Goal: Task Accomplishment & Management: Use online tool/utility

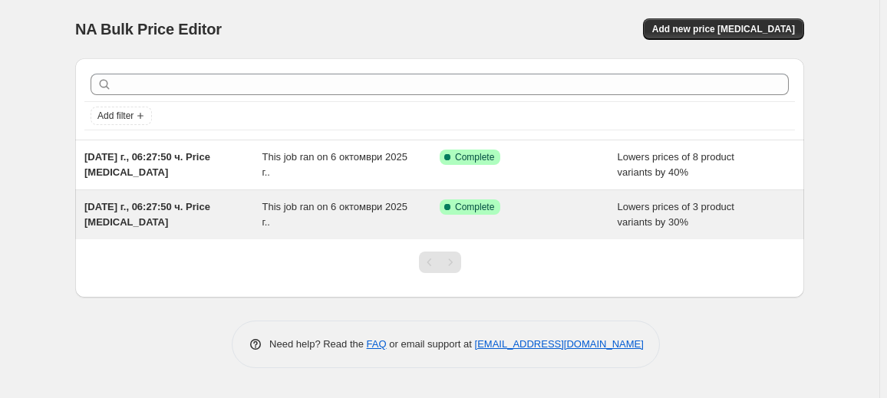
click at [170, 214] on div "[DATE] г., 06:27:50 ч. Price [MEDICAL_DATA]" at bounding box center [173, 215] width 178 height 31
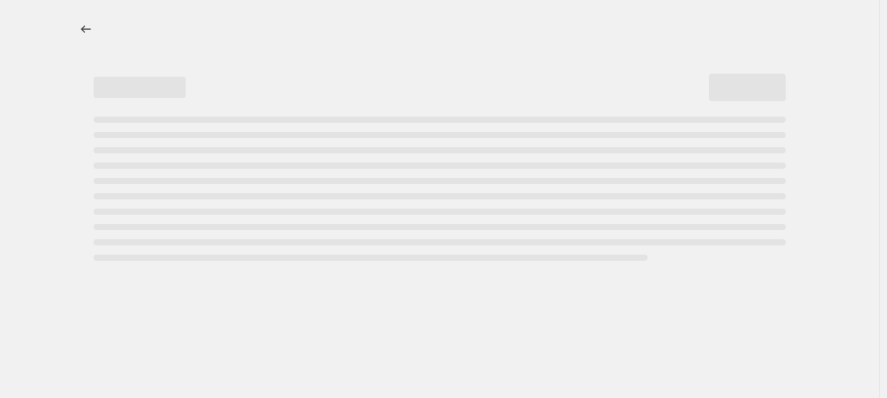
select select "percentage"
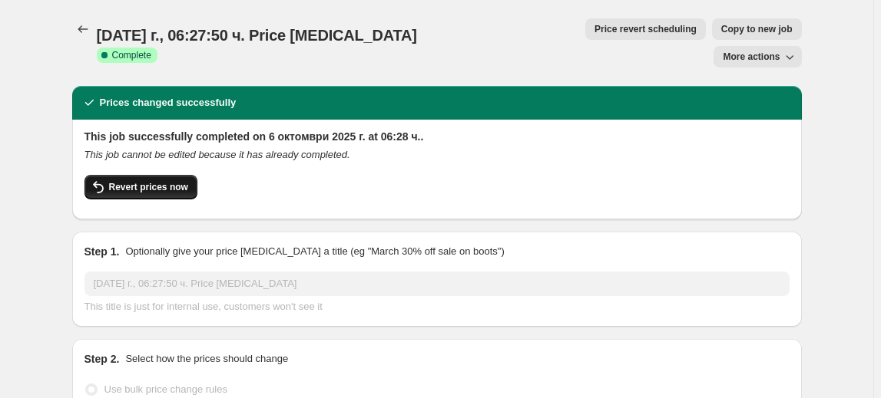
click at [172, 175] on button "Revert prices now" at bounding box center [140, 187] width 113 height 25
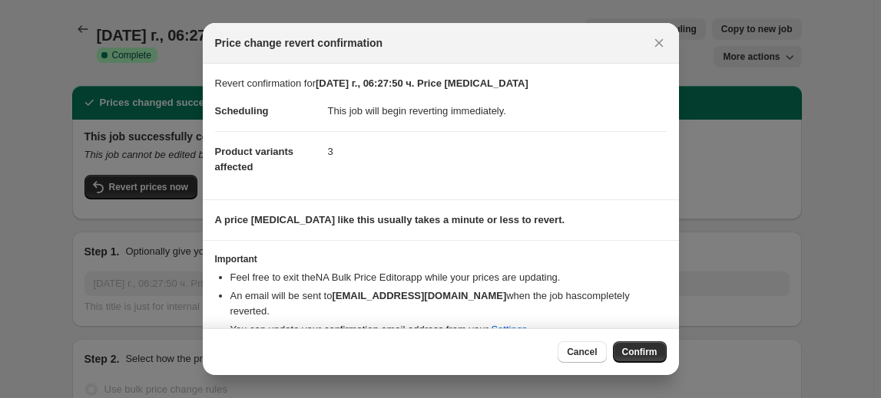
click at [620, 342] on button "Confirm" at bounding box center [640, 352] width 54 height 21
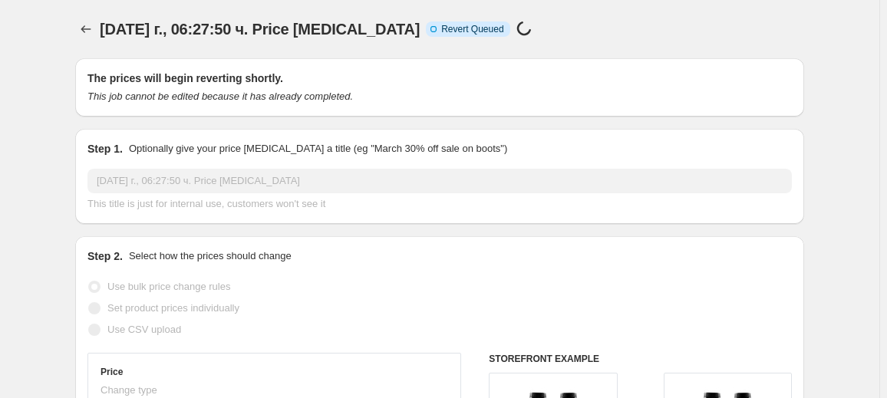
select select "percentage"
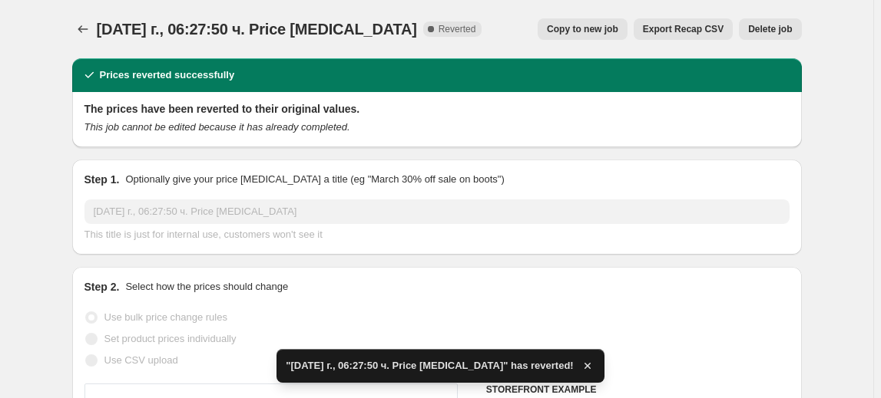
click at [762, 29] on span "Delete job" at bounding box center [770, 29] width 44 height 12
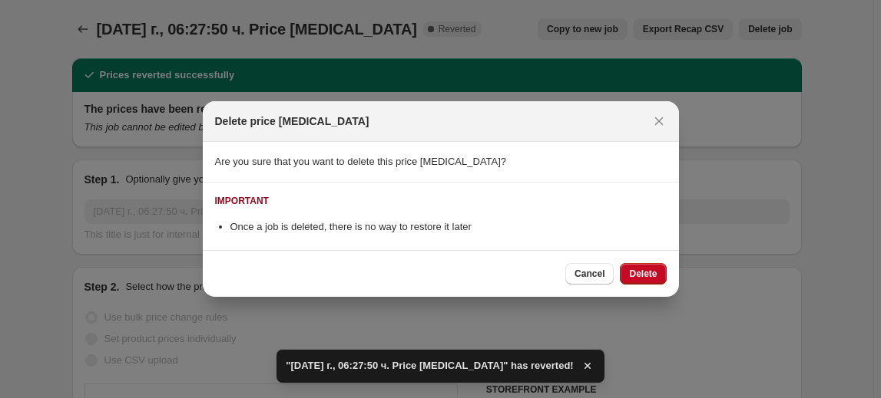
click at [635, 271] on span "Delete" at bounding box center [643, 274] width 28 height 12
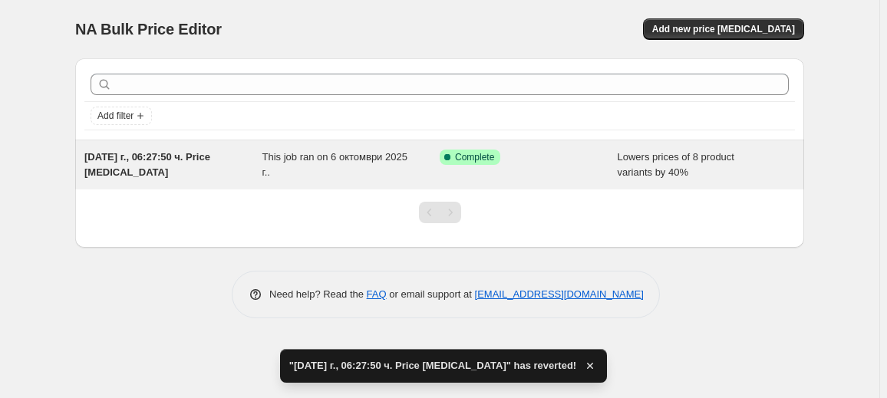
click at [161, 168] on div "[DATE] г., 06:27:50 ч. Price [MEDICAL_DATA]" at bounding box center [173, 165] width 178 height 31
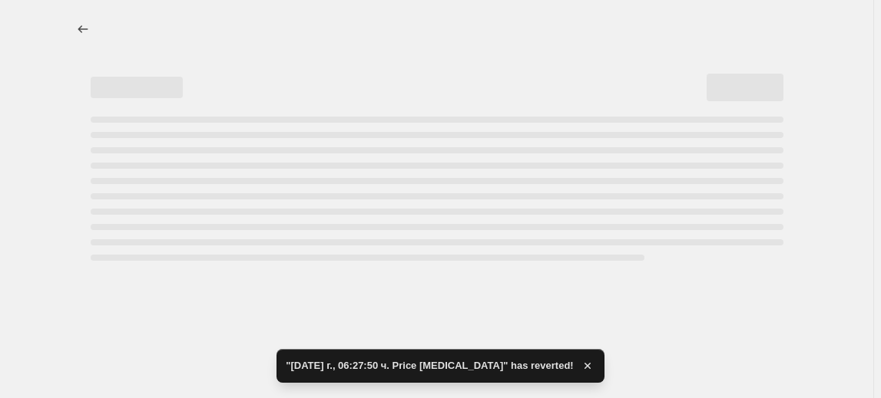
select select "percentage"
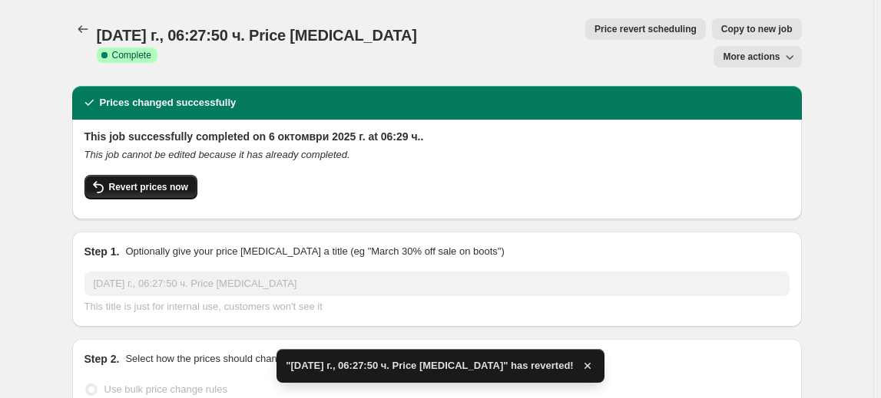
click at [167, 175] on button "Revert prices now" at bounding box center [140, 187] width 113 height 25
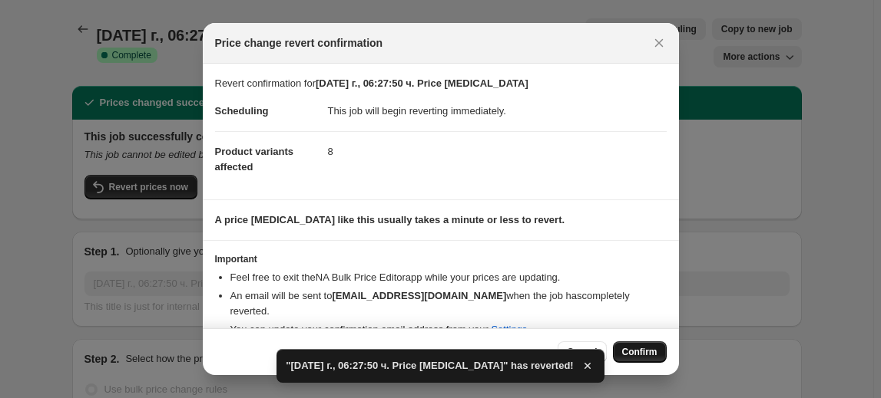
click at [665, 352] on div "Cancel Confirm" at bounding box center [441, 352] width 476 height 47
click at [656, 354] on button "Confirm" at bounding box center [640, 352] width 54 height 21
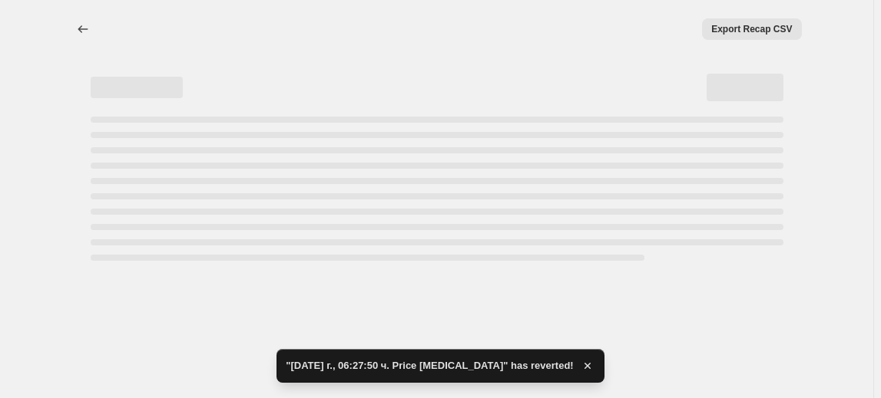
select select "percentage"
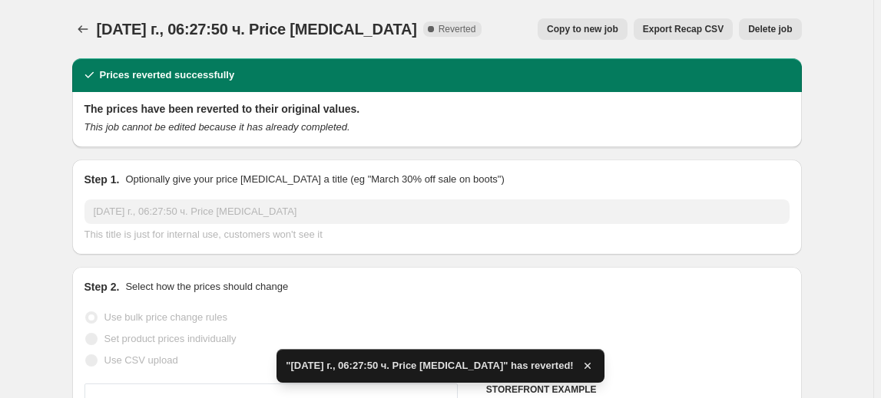
click at [788, 31] on span "Delete job" at bounding box center [770, 29] width 44 height 12
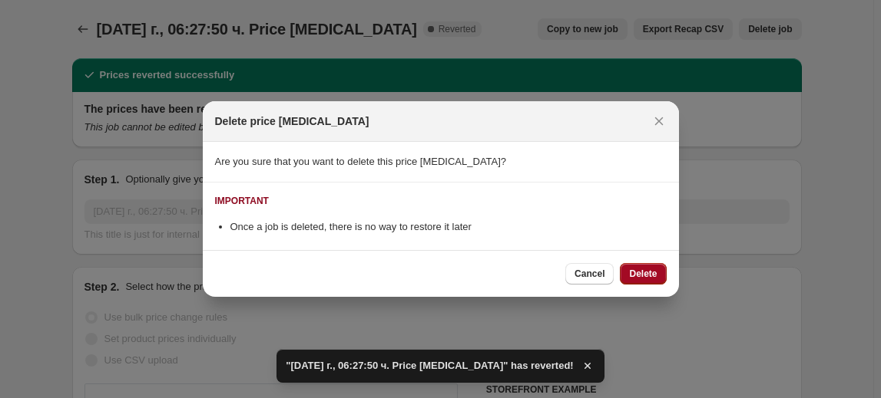
click at [656, 267] on button "Delete" at bounding box center [643, 273] width 46 height 21
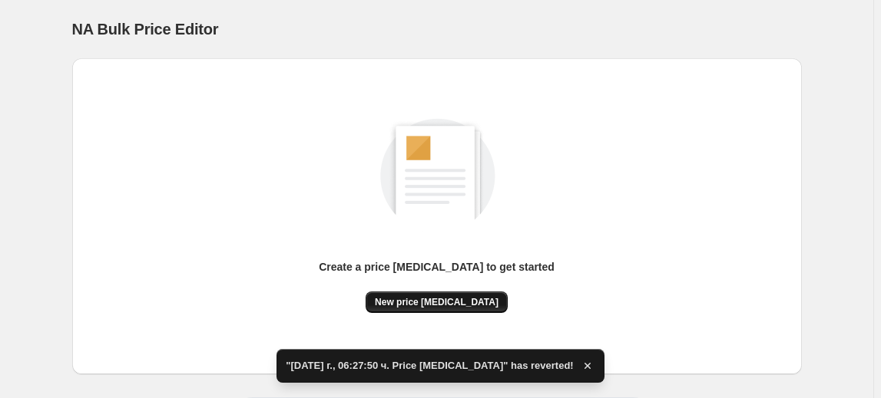
click at [487, 293] on button "New price [MEDICAL_DATA]" at bounding box center [436, 302] width 142 height 21
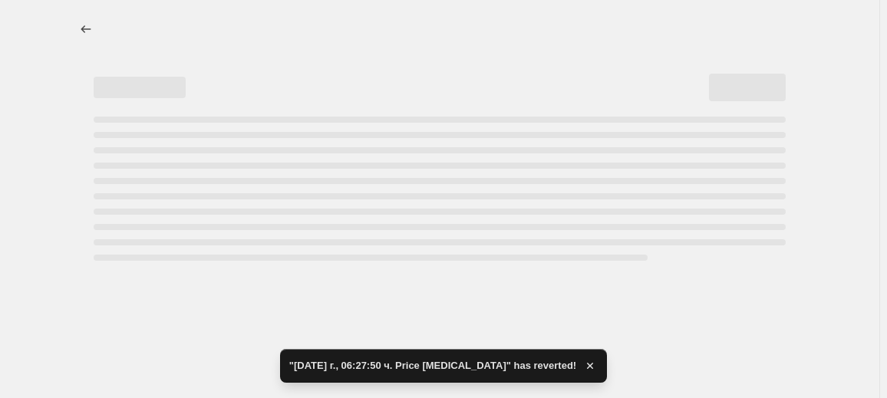
select select "percentage"
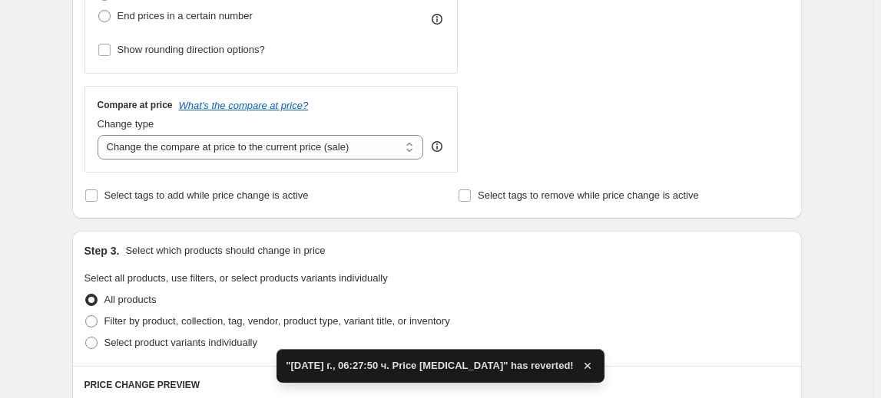
scroll to position [488, 0]
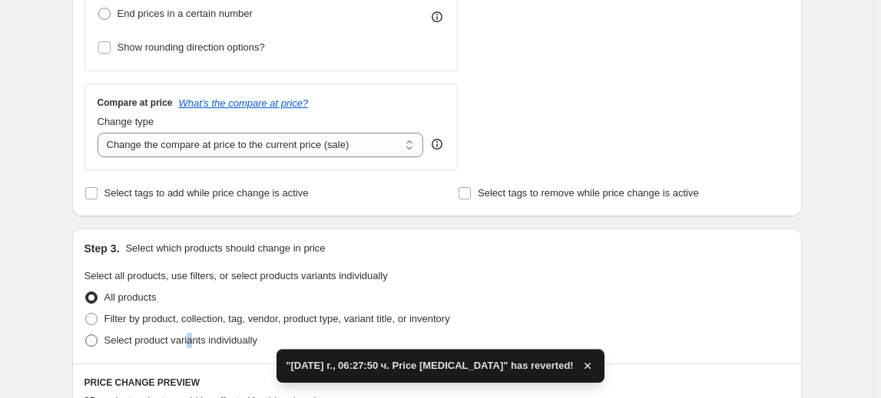
click at [195, 341] on span "Select product variants individually" at bounding box center [180, 341] width 153 height 12
click at [194, 336] on span "Select product variants individually" at bounding box center [180, 341] width 153 height 12
click at [86, 335] on input "Select product variants individually" at bounding box center [85, 335] width 1 height 1
radio input "true"
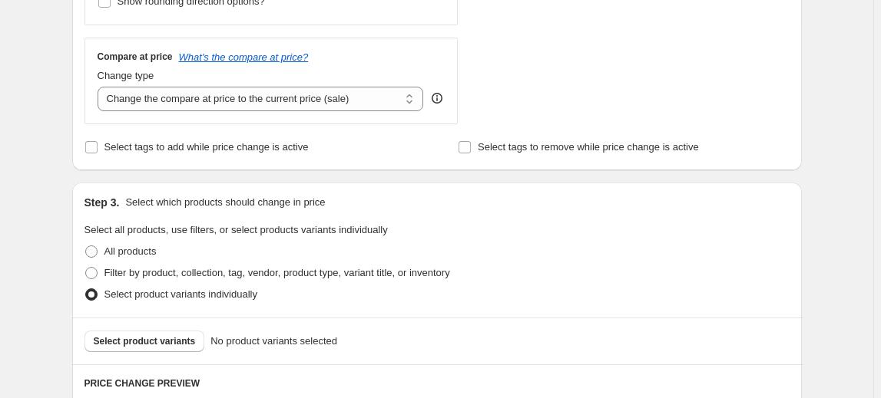
scroll to position [558, 0]
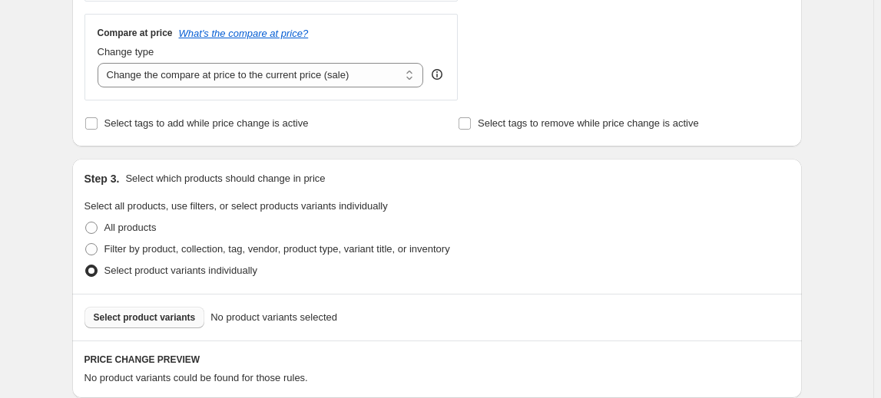
click at [172, 319] on span "Select product variants" at bounding box center [145, 318] width 102 height 12
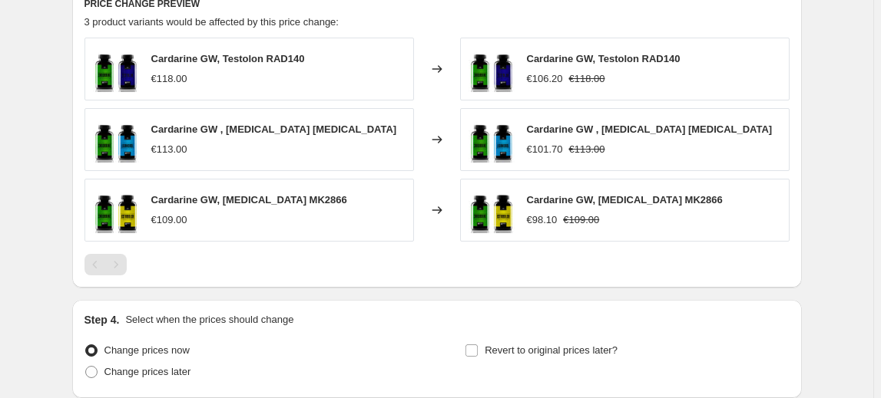
scroll to position [977, 0]
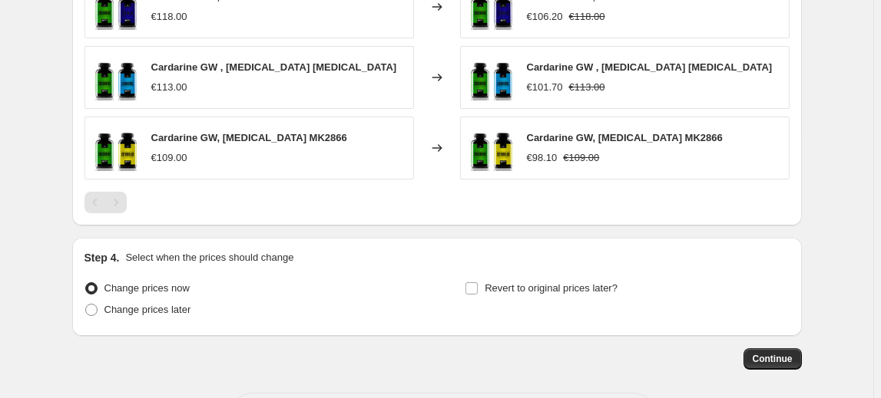
click at [787, 358] on span "Continue" at bounding box center [772, 359] width 40 height 12
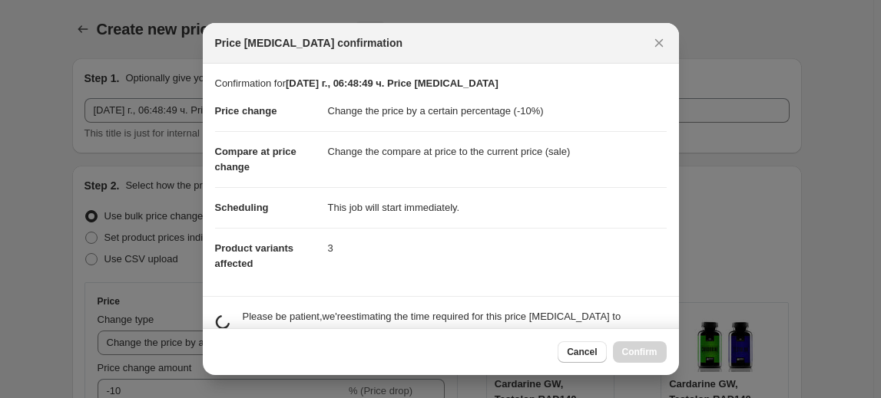
scroll to position [0, 0]
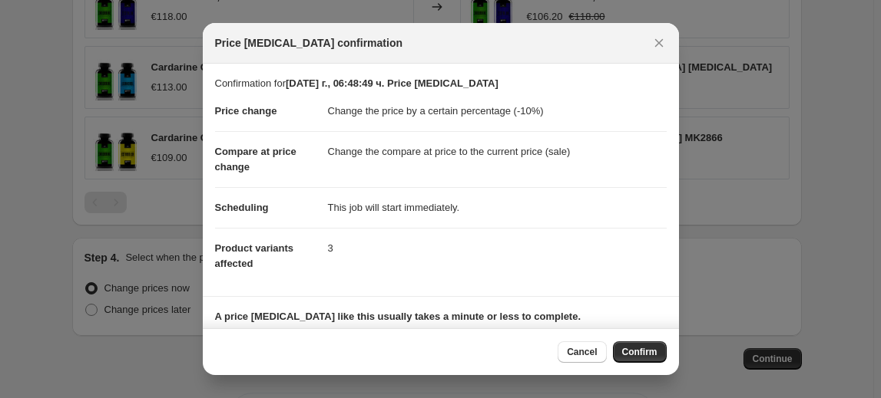
click at [667, 355] on div "Cancel Confirm" at bounding box center [441, 352] width 476 height 47
click at [665, 355] on button "Confirm" at bounding box center [640, 352] width 54 height 21
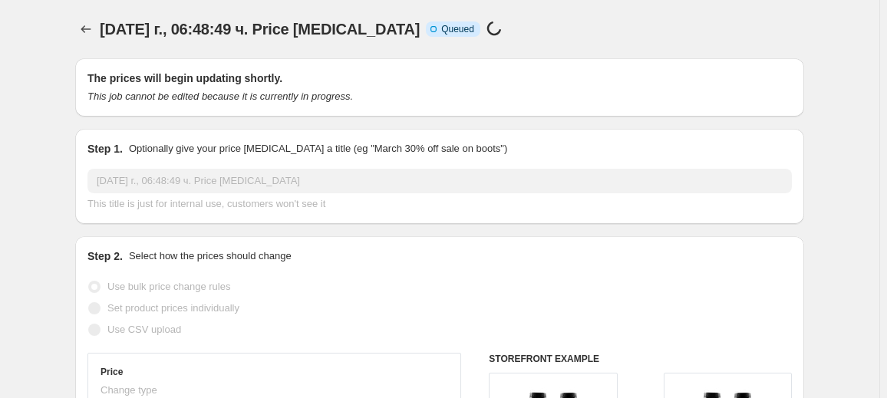
select select "percentage"
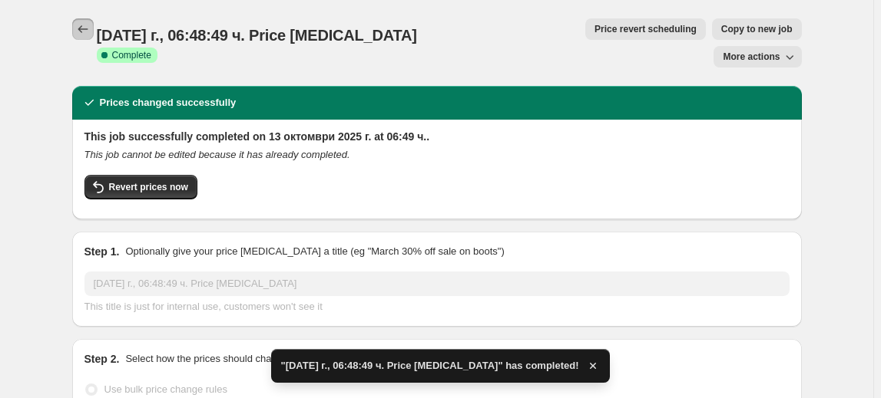
click at [84, 36] on icon "Price change jobs" at bounding box center [82, 28] width 15 height 15
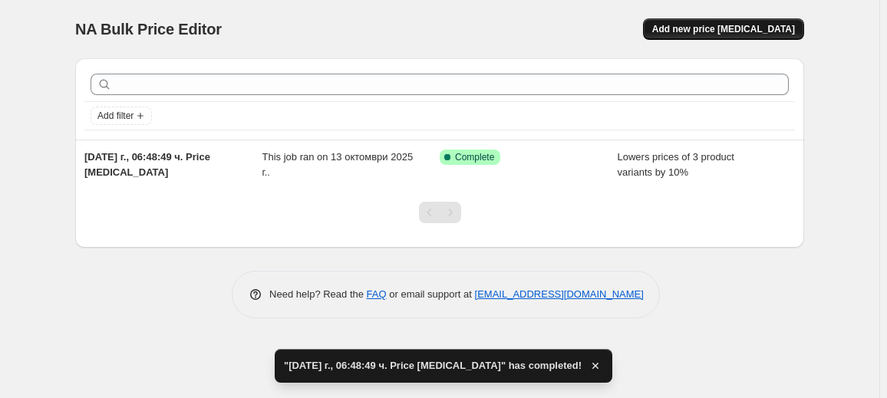
click at [743, 32] on span "Add new price [MEDICAL_DATA]" at bounding box center [724, 29] width 143 height 12
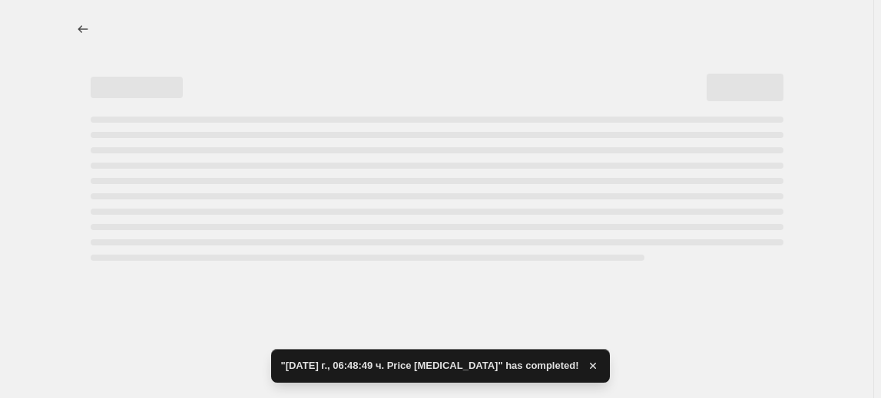
select select "percentage"
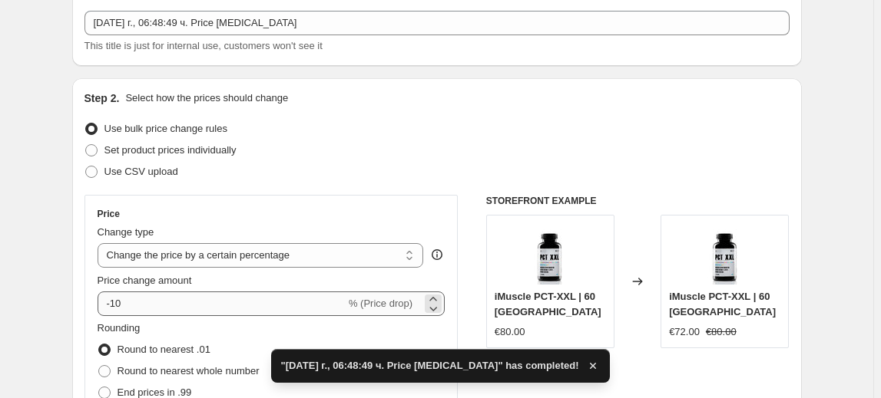
scroll to position [139, 0]
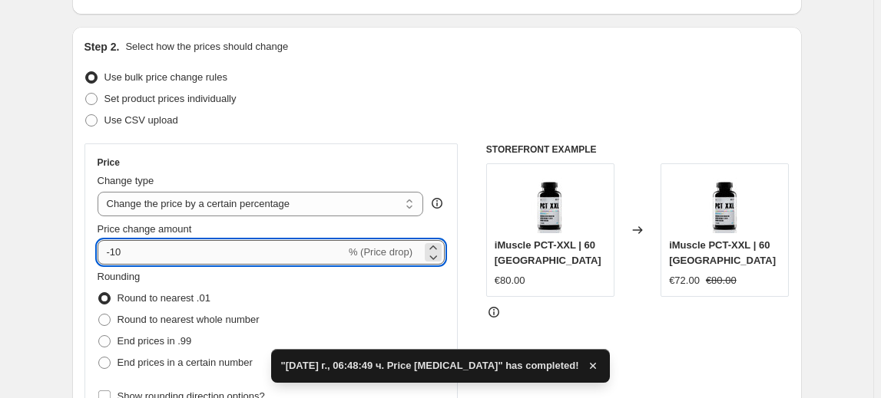
click at [124, 253] on input "-10" at bounding box center [221, 252] width 248 height 25
click at [115, 253] on input "-10" at bounding box center [221, 252] width 248 height 25
click at [120, 252] on input "-10" at bounding box center [221, 252] width 248 height 25
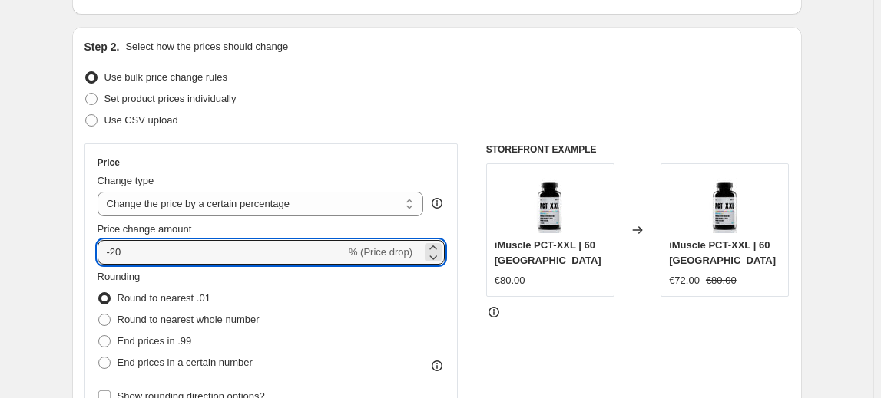
type input "-20"
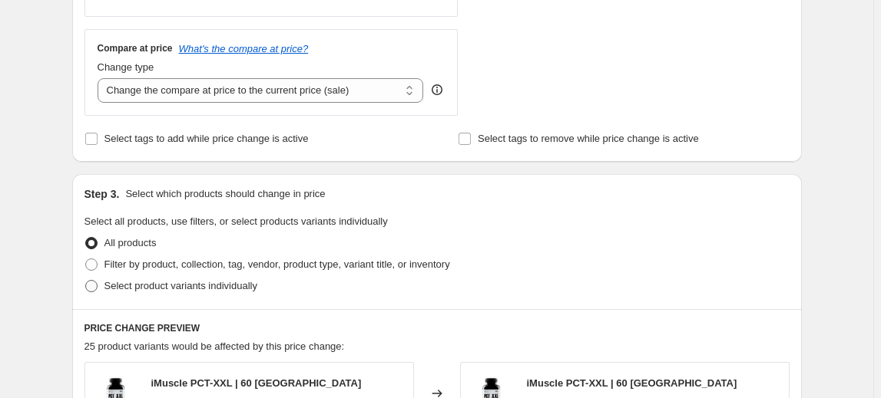
scroll to position [558, 0]
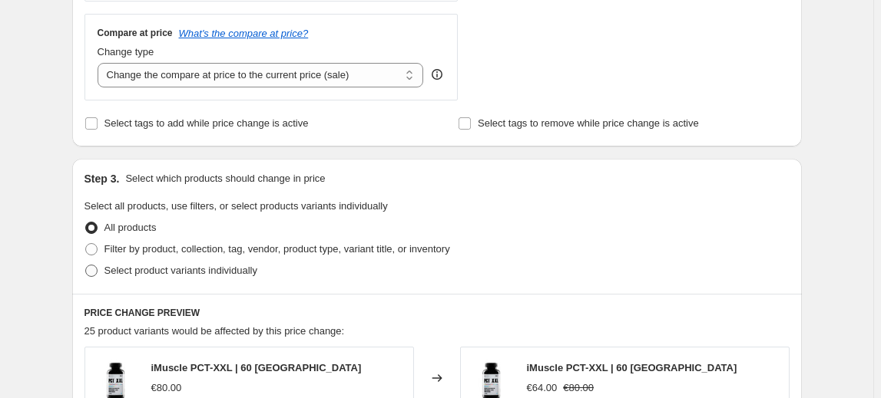
click at [154, 277] on span "Select product variants individually" at bounding box center [180, 270] width 153 height 15
click at [86, 266] on input "Select product variants individually" at bounding box center [85, 265] width 1 height 1
radio input "true"
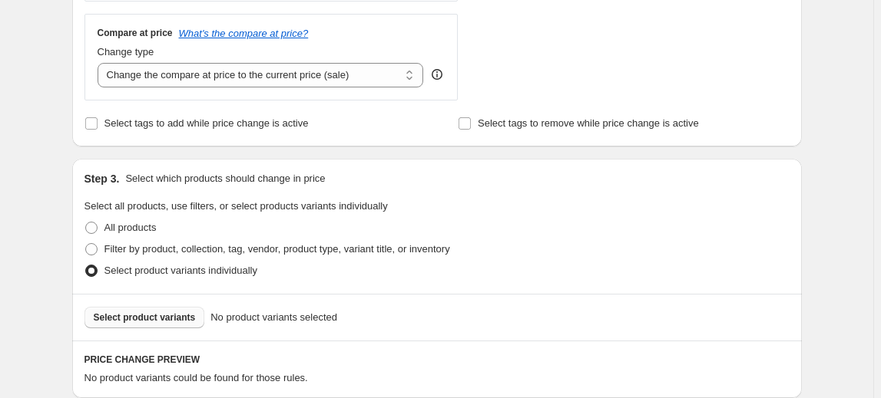
click at [155, 319] on span "Select product variants" at bounding box center [145, 318] width 102 height 12
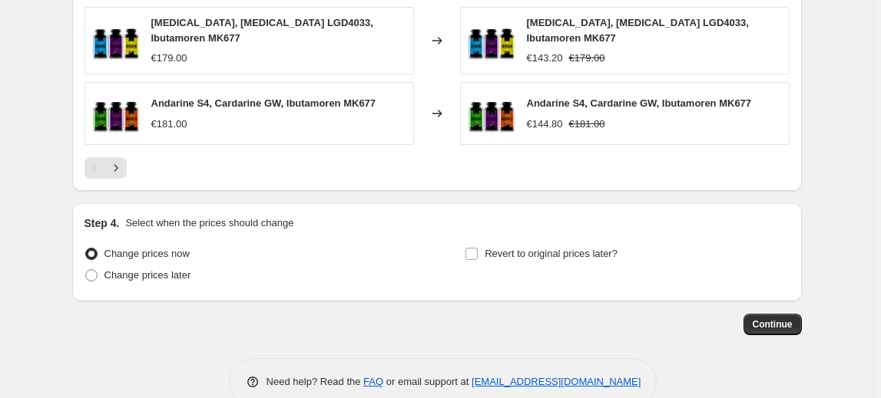
scroll to position [1179, 0]
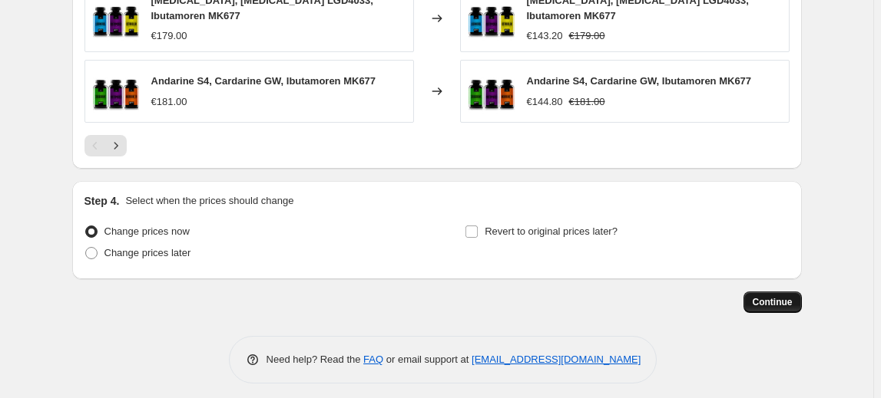
click at [800, 294] on button "Continue" at bounding box center [772, 302] width 58 height 21
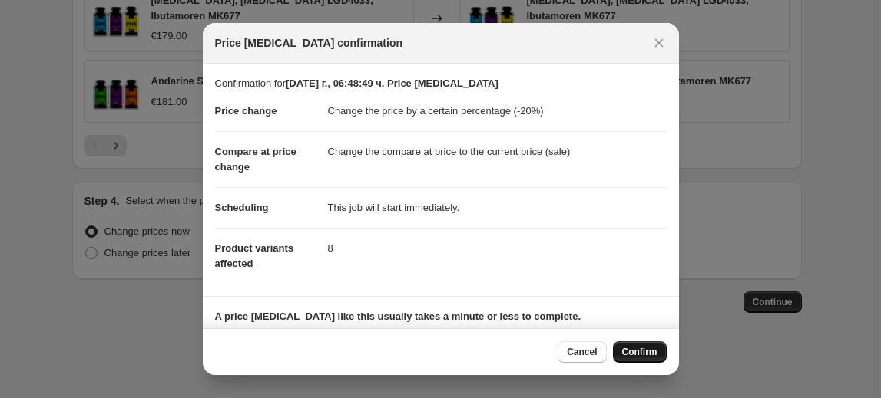
click at [650, 355] on span "Confirm" at bounding box center [639, 352] width 35 height 12
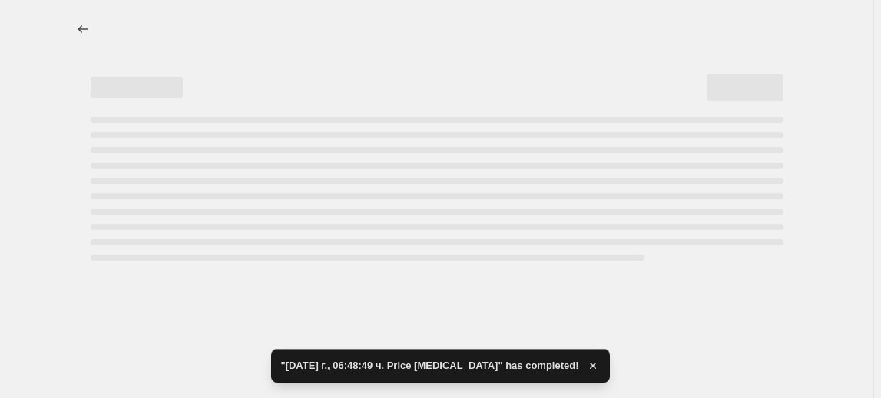
select select "percentage"
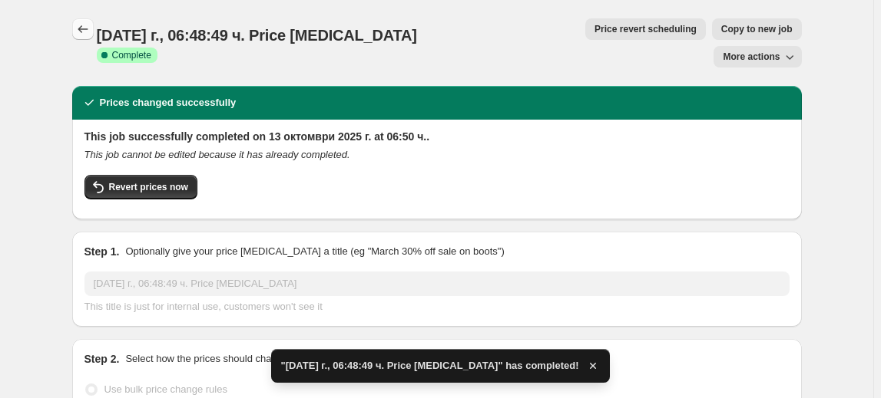
click at [84, 30] on icon "Price change jobs" at bounding box center [82, 28] width 15 height 15
